Goal: Find specific page/section: Find specific page/section

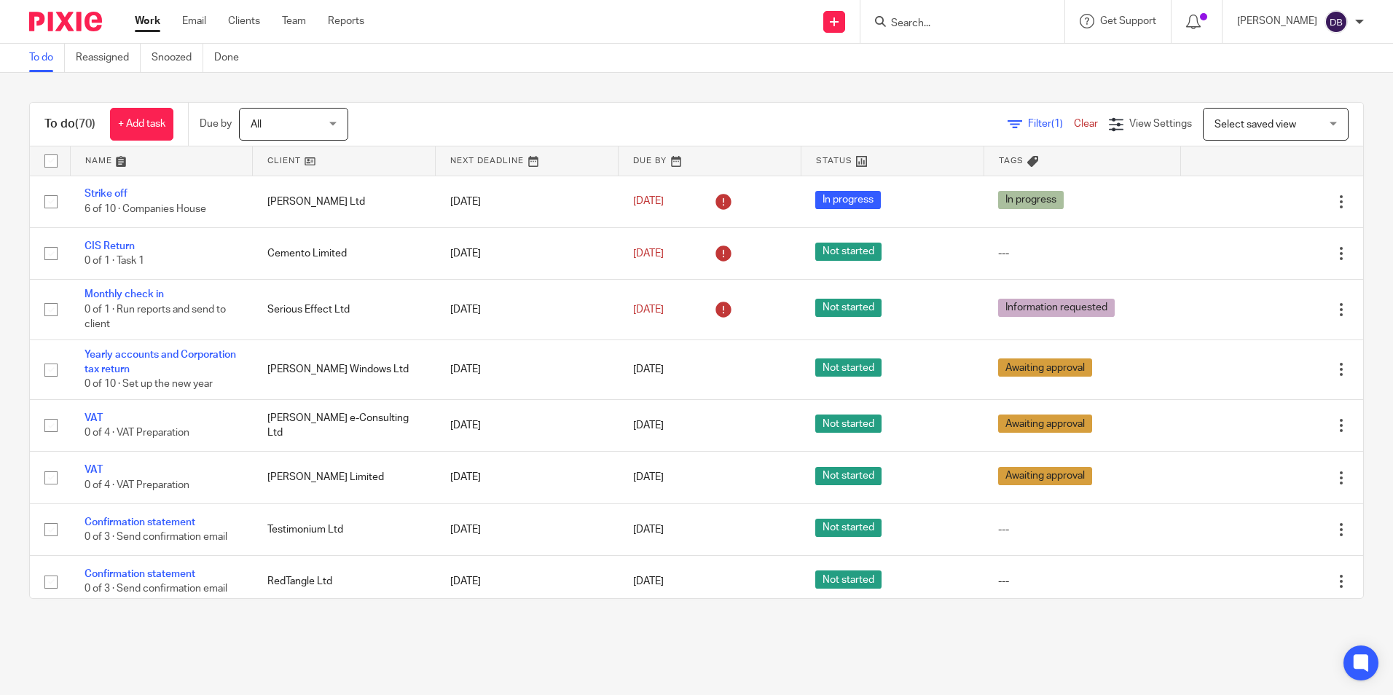
click at [1020, 27] on input "Search" at bounding box center [954, 23] width 131 height 13
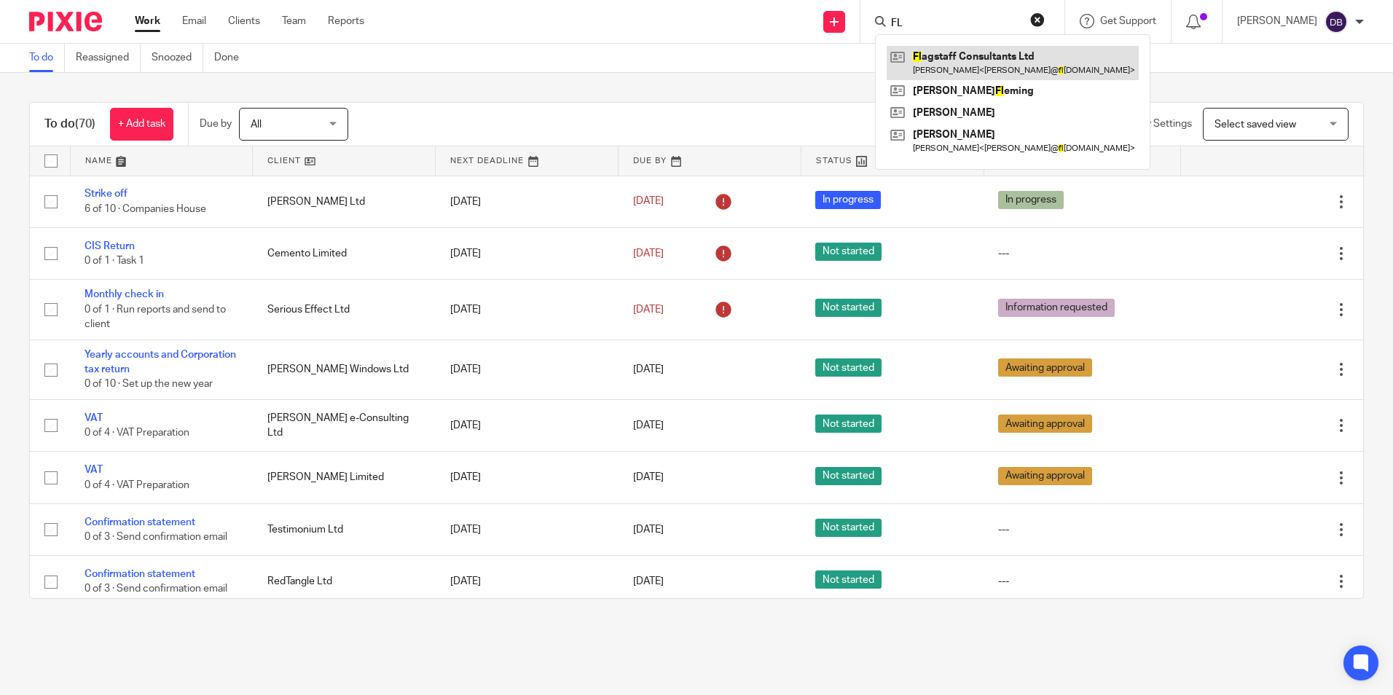
type input "FL"
click at [996, 60] on link at bounding box center [1012, 63] width 252 height 34
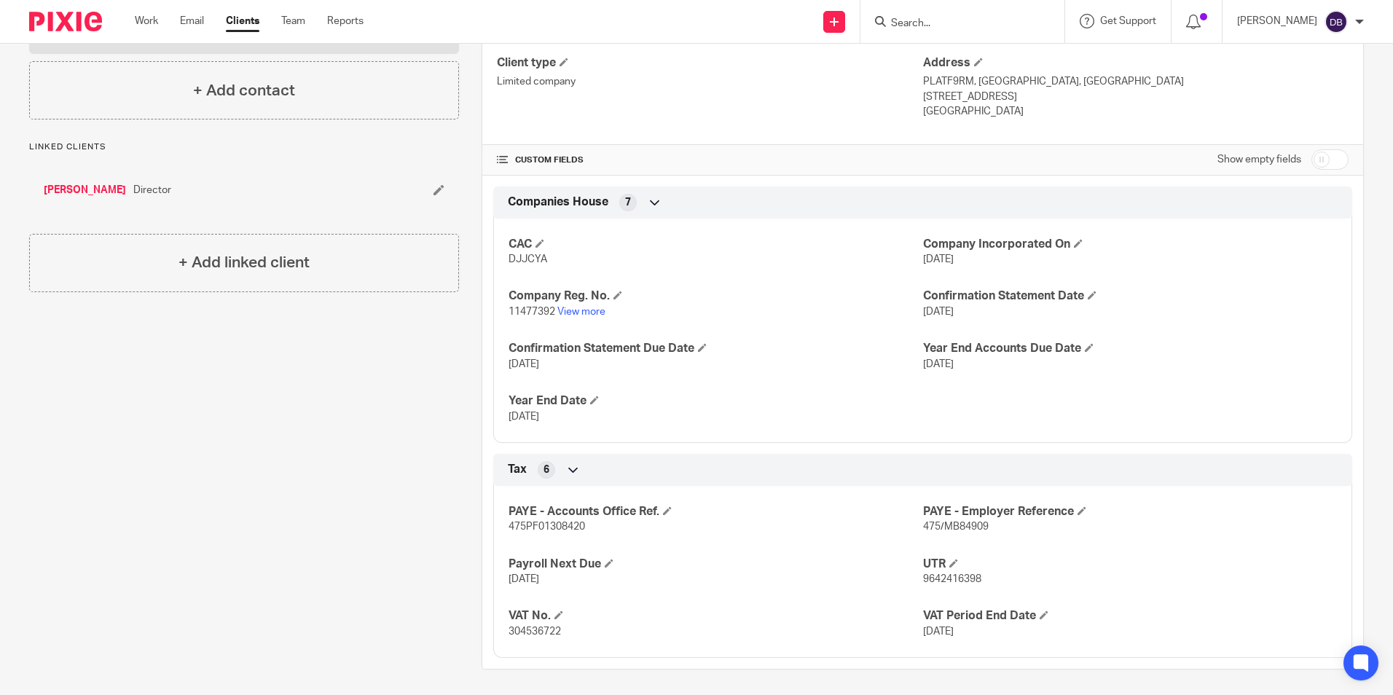
scroll to position [236, 0]
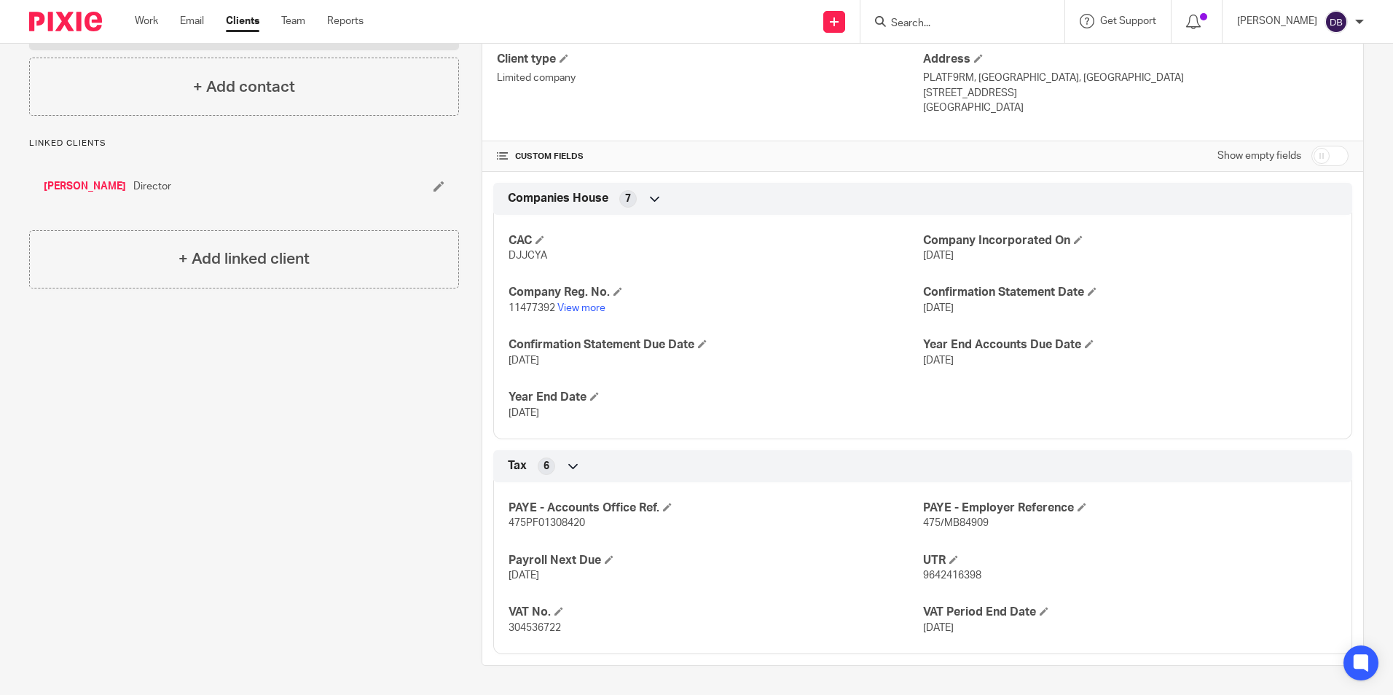
click at [538, 624] on span "304536722" at bounding box center [534, 628] width 52 height 10
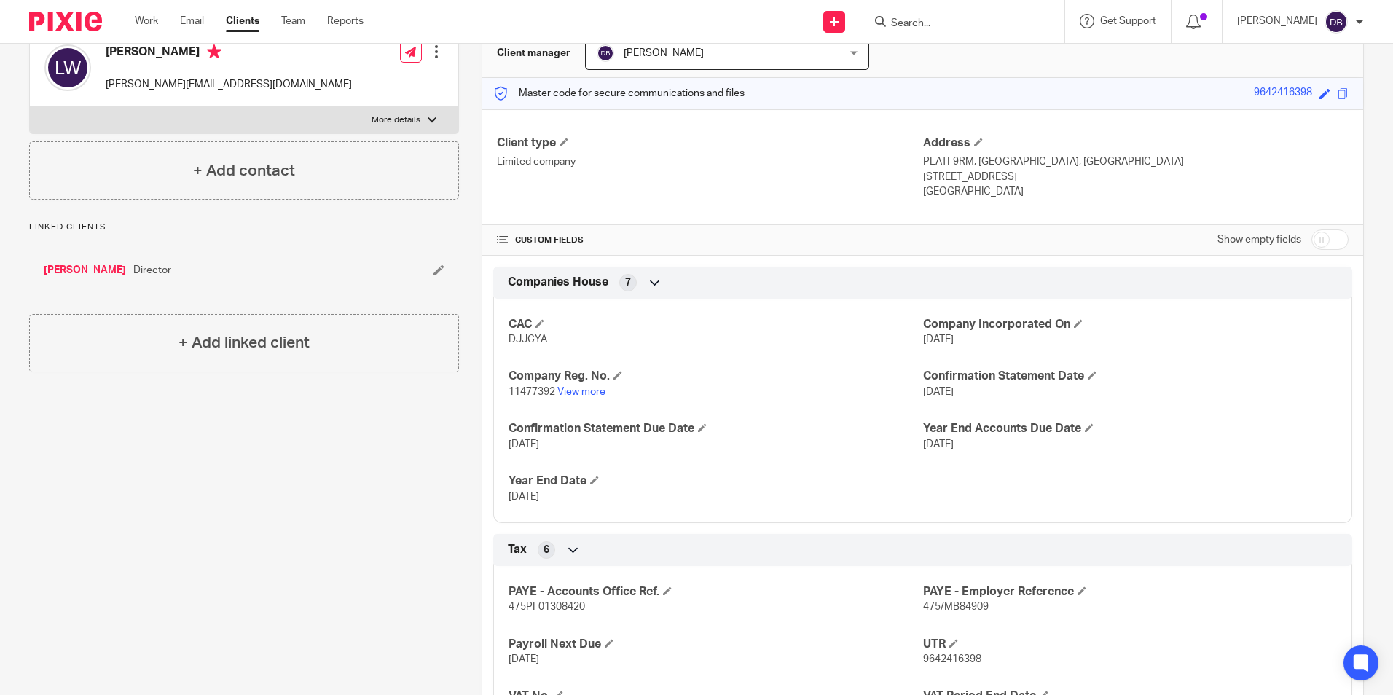
scroll to position [90, 0]
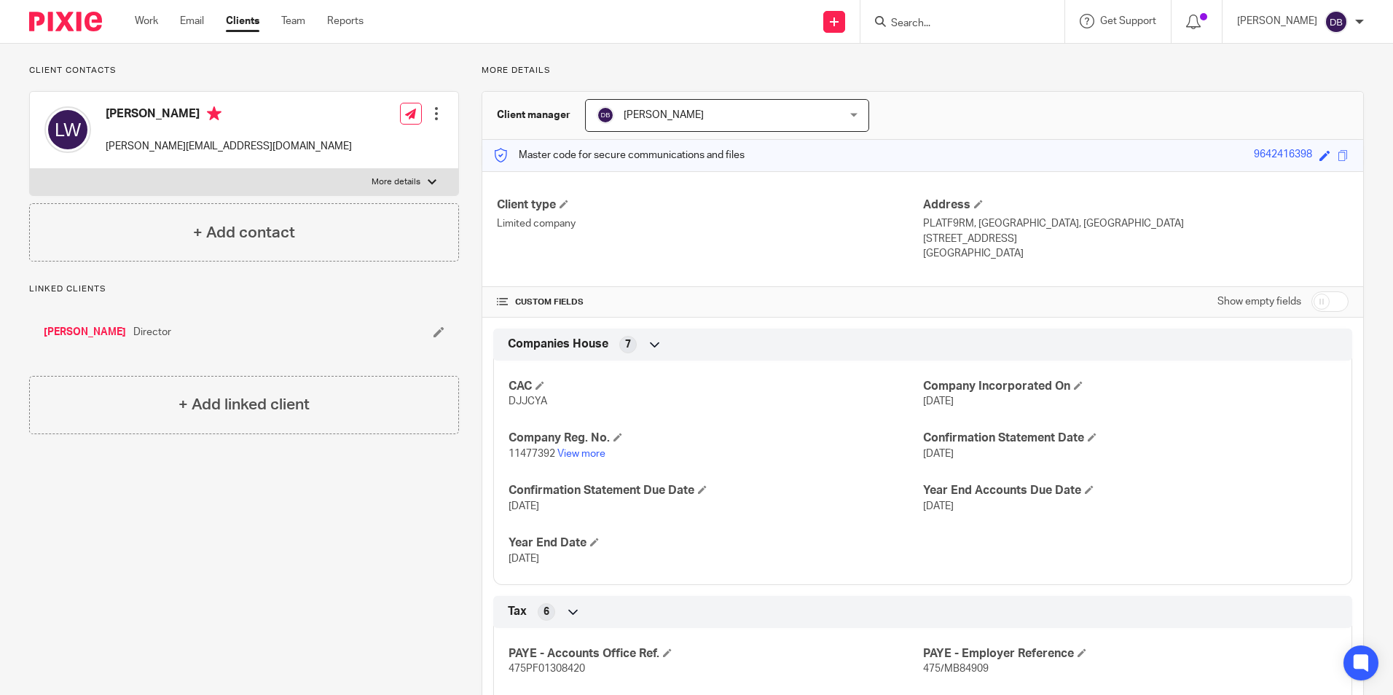
click at [58, 17] on img at bounding box center [65, 22] width 73 height 20
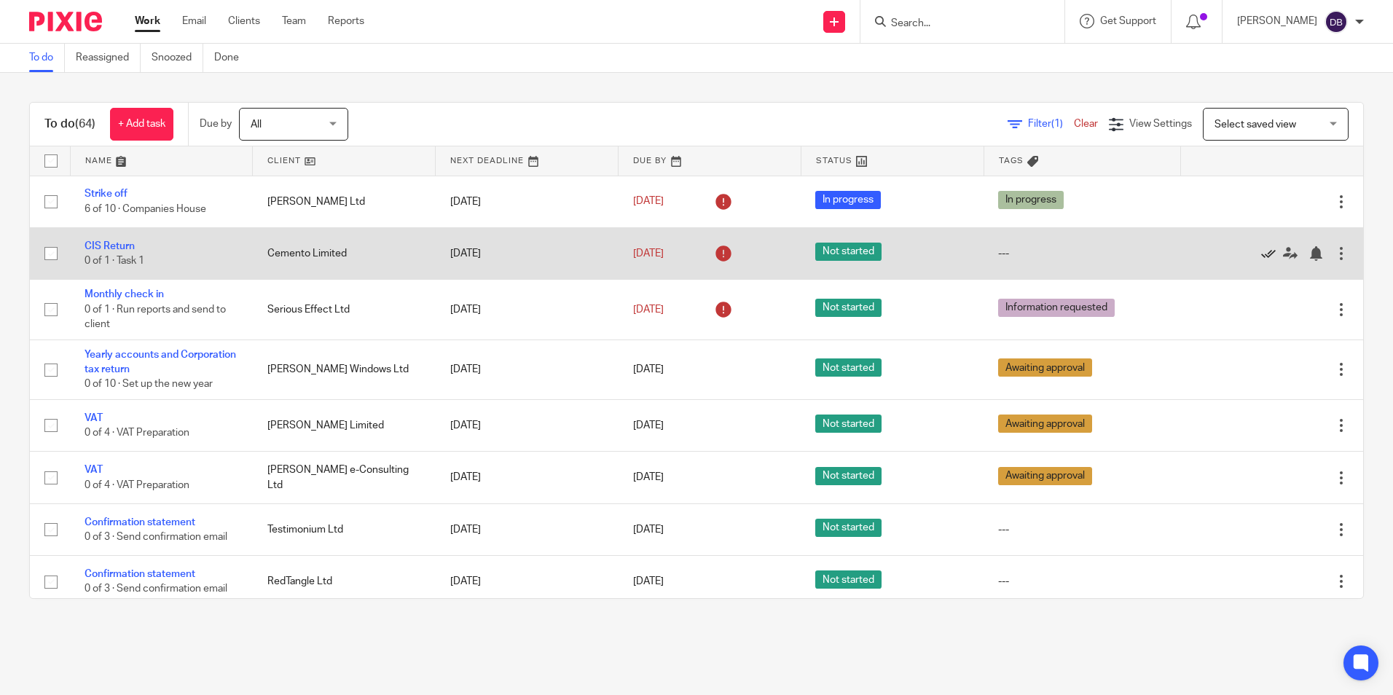
click at [1261, 255] on icon at bounding box center [1268, 253] width 15 height 15
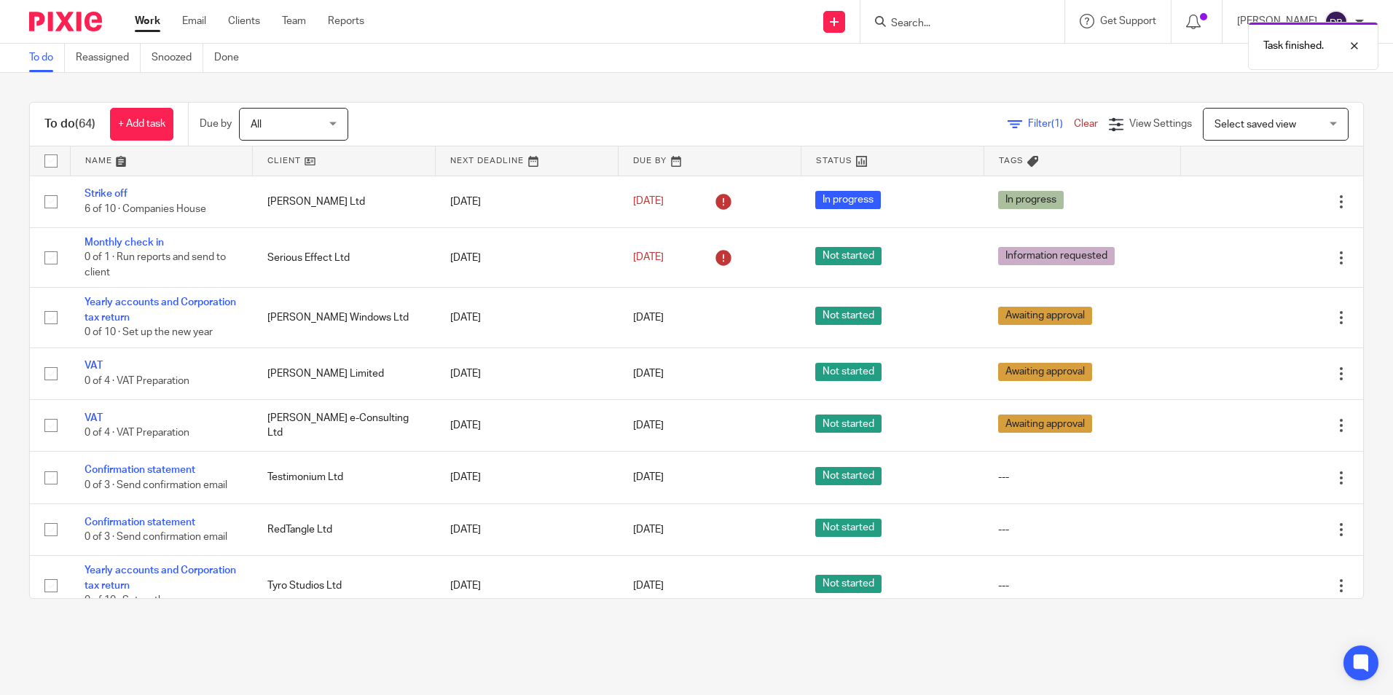
click at [67, 27] on img at bounding box center [65, 22] width 73 height 20
click at [902, 20] on div at bounding box center [960, 21] width 170 height 18
click at [915, 24] on input "Search" at bounding box center [954, 23] width 131 height 13
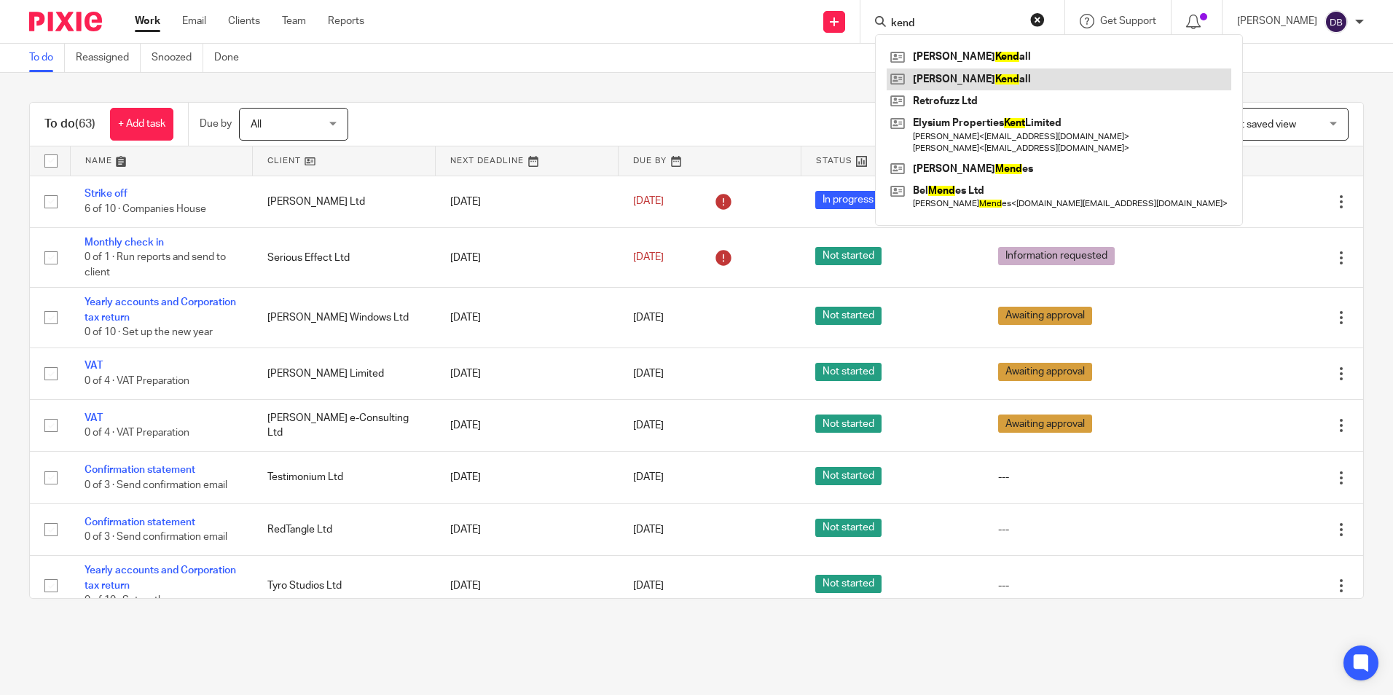
type input "kend"
click at [977, 74] on link at bounding box center [1058, 79] width 345 height 22
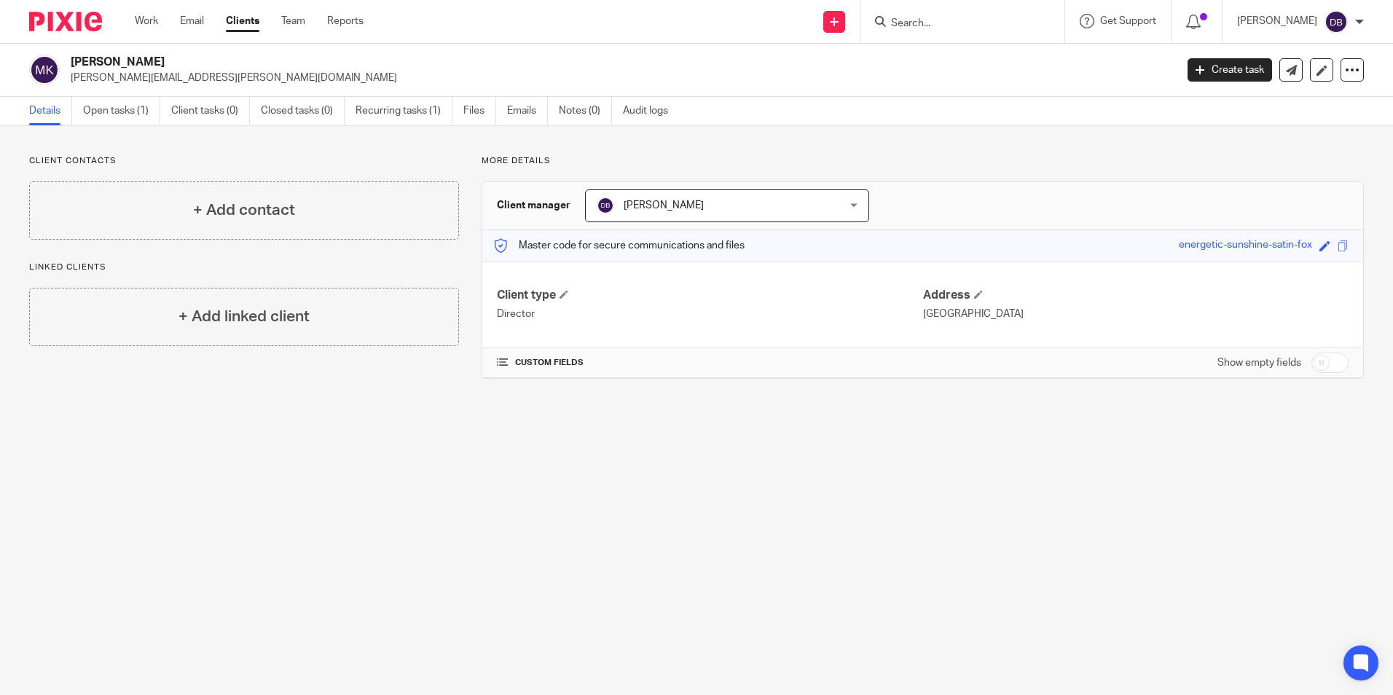
click at [60, 24] on img at bounding box center [65, 22] width 73 height 20
